Goal: Transaction & Acquisition: Purchase product/service

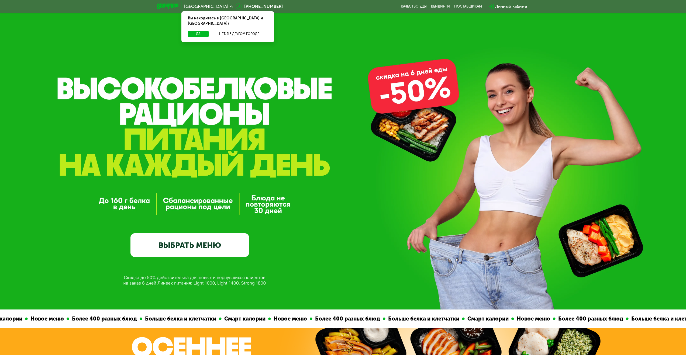
click at [205, 248] on link "ВЫБРАТЬ МЕНЮ" at bounding box center [190, 246] width 119 height 24
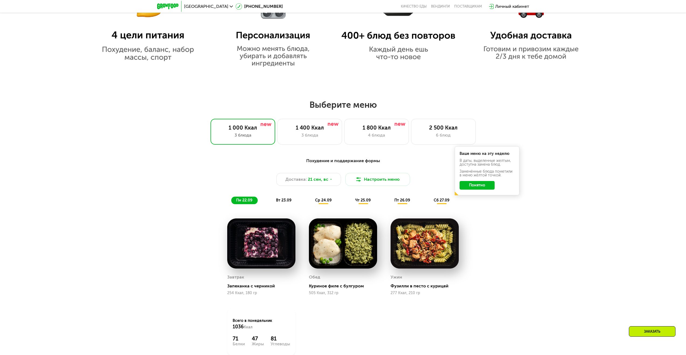
scroll to position [497, 0]
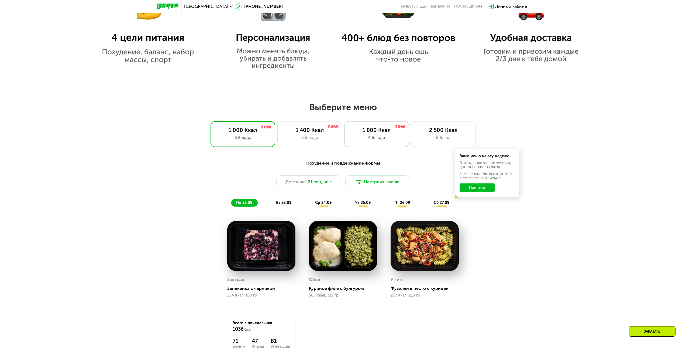
click at [390, 132] on div "1 800 Ккал" at bounding box center [376, 130] width 53 height 6
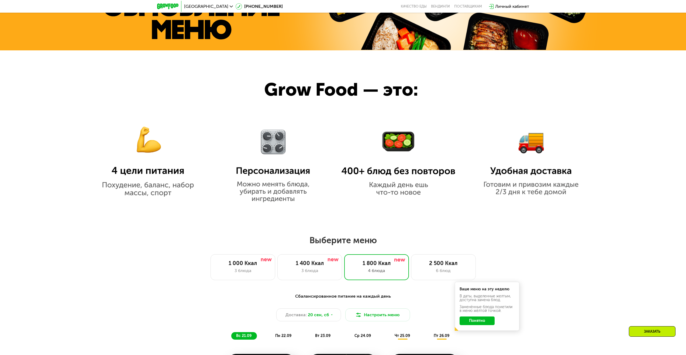
scroll to position [367, 0]
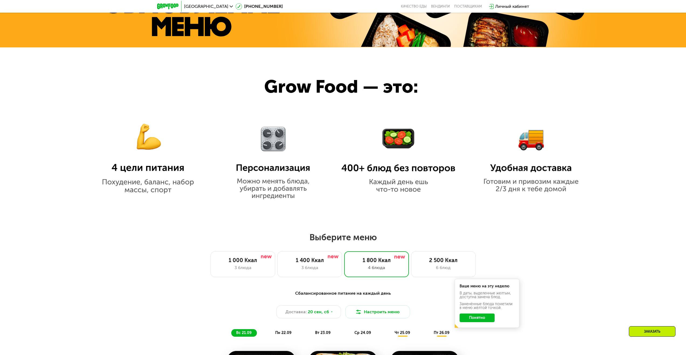
click at [253, 170] on img at bounding box center [273, 157] width 89 height 85
click at [253, 171] on img at bounding box center [273, 157] width 89 height 85
drag, startPoint x: 67, startPoint y: 88, endPoint x: 497, endPoint y: 199, distance: 444.0
click at [497, 199] on div at bounding box center [343, 130] width 686 height 166
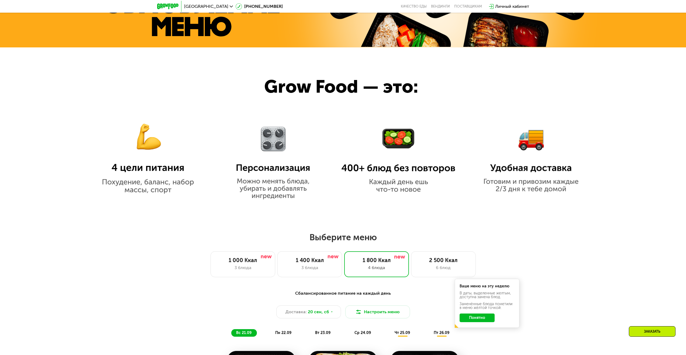
click at [556, 205] on div at bounding box center [343, 130] width 686 height 166
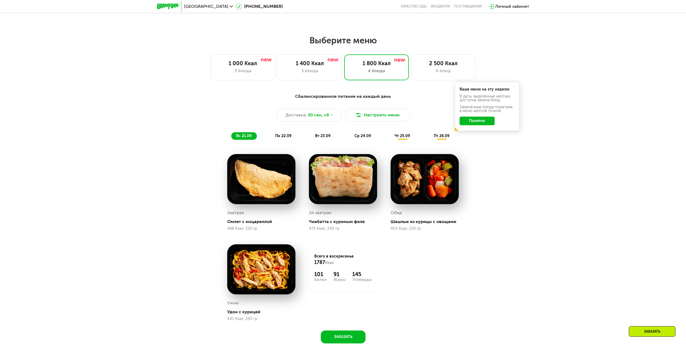
scroll to position [567, 0]
